Goal: Transaction & Acquisition: Purchase product/service

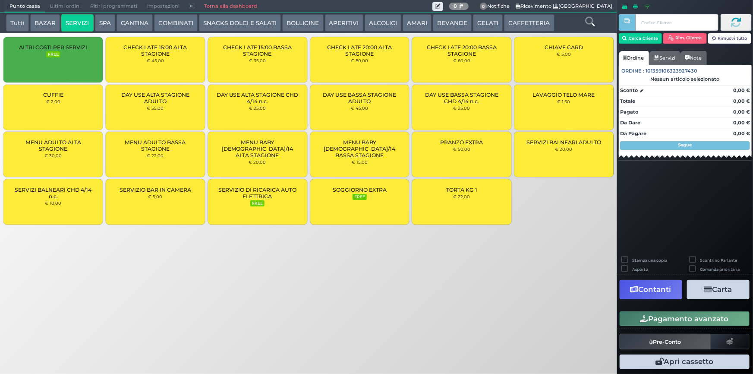
click at [555, 97] on span "LAVAGGIO TELO MARE" at bounding box center [564, 95] width 62 height 6
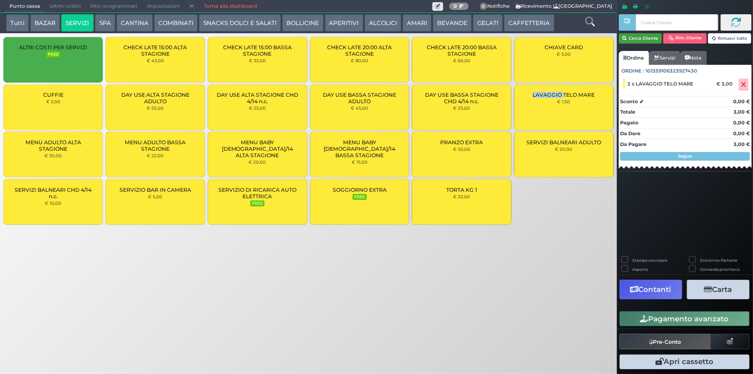
click at [634, 37] on button "Cerca Cliente" at bounding box center [641, 38] width 44 height 10
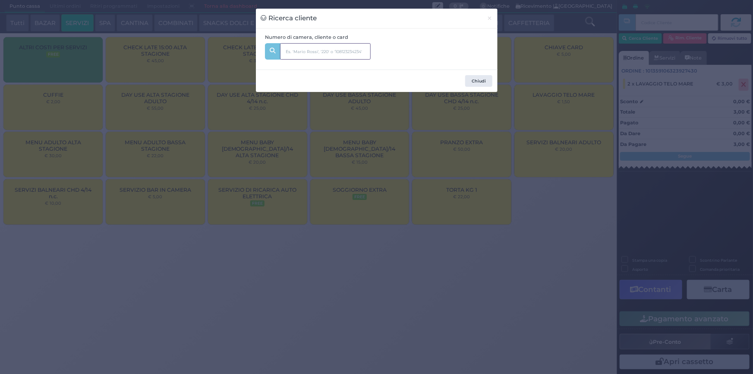
click at [299, 49] on input "text" at bounding box center [325, 51] width 91 height 16
type input "249"
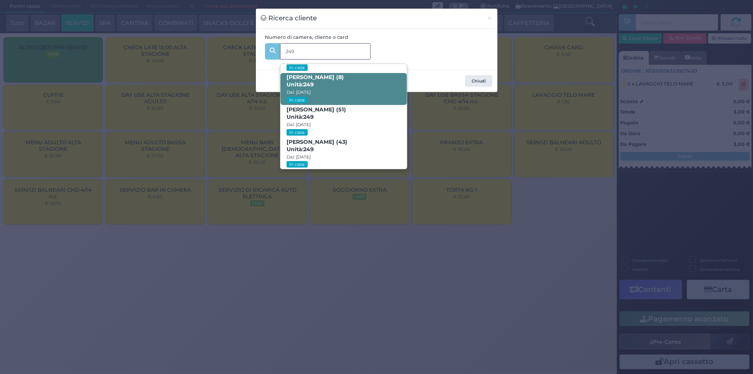
scroll to position [133, 0]
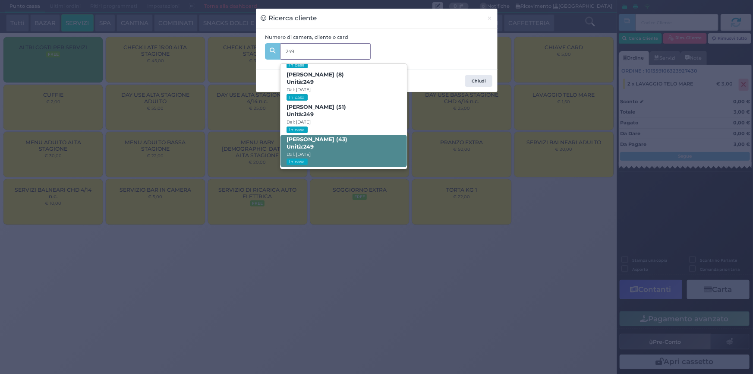
click at [359, 140] on span "[PERSON_NAME] (43) Unità: 249 Dal: [DATE] In casa" at bounding box center [344, 151] width 127 height 32
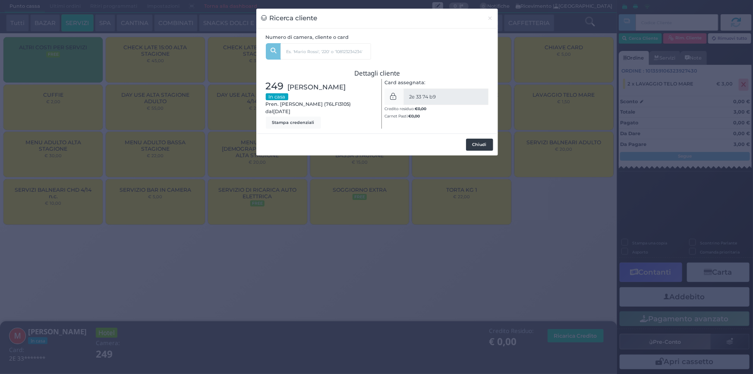
click at [481, 146] on button "Chiudi" at bounding box center [479, 145] width 27 height 12
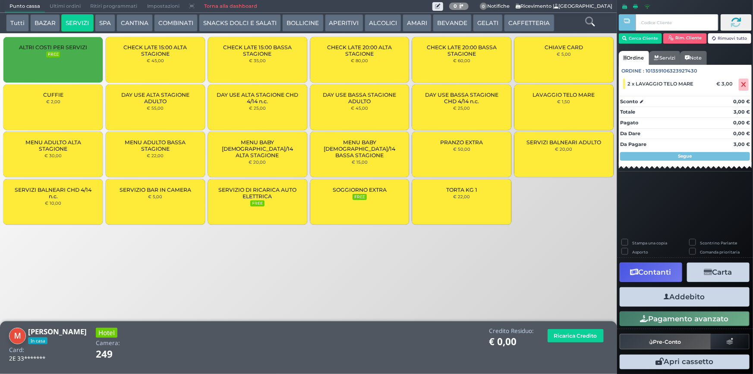
click at [688, 297] on button "Addebito" at bounding box center [685, 296] width 130 height 19
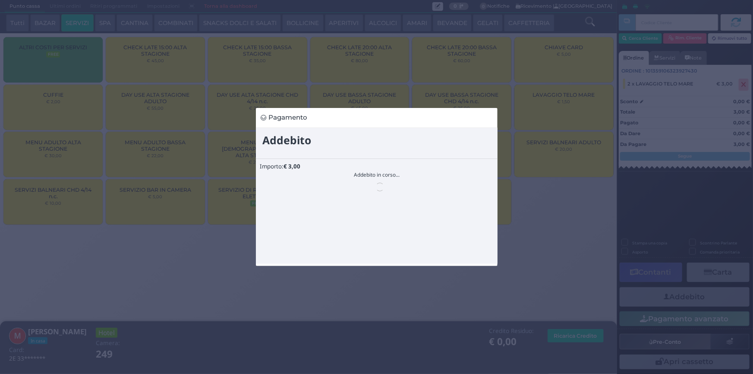
scroll to position [0, 0]
